Goal: Task Accomplishment & Management: Manage account settings

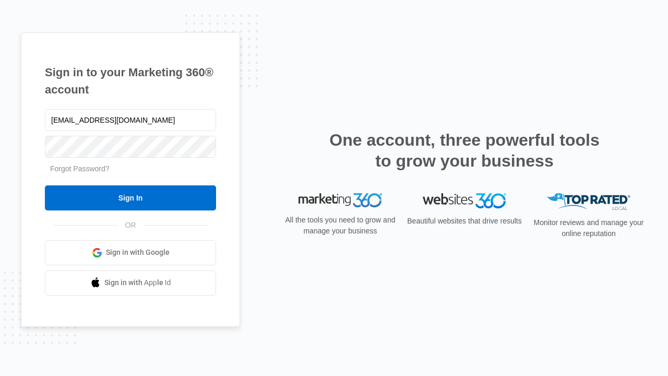
type input "dankie614@gmail.com"
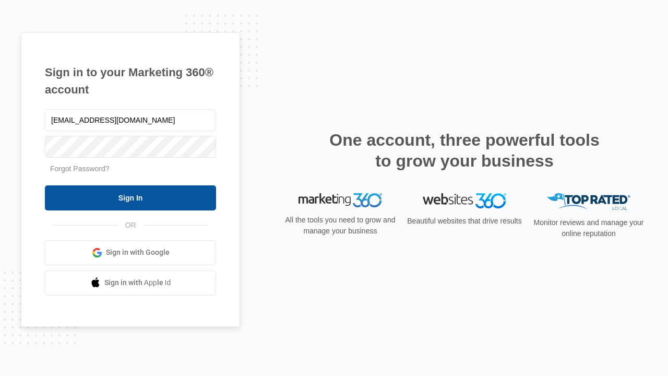
click at [131, 197] on input "Sign In" at bounding box center [130, 197] width 171 height 25
